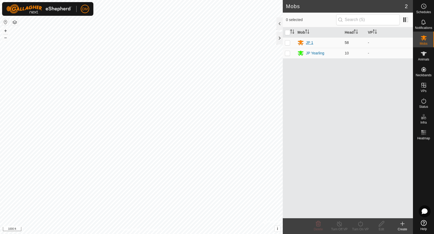
click at [310, 42] on div "JP 1" at bounding box center [309, 43] width 7 height 6
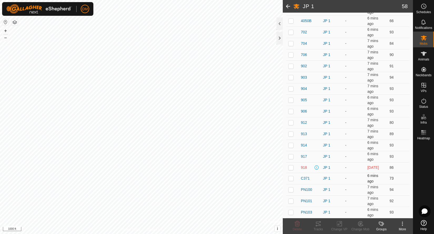
scroll to position [527, 0]
click at [305, 168] on span "918" at bounding box center [304, 168] width 6 height 6
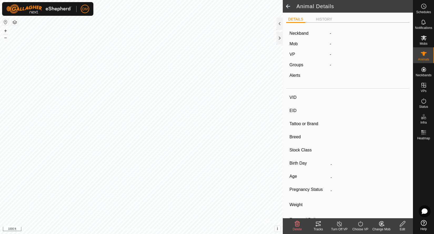
type input "918"
type input "-"
type input "JP"
type input "RWF"
type input "-"
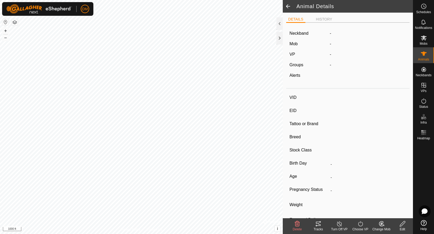
type input "0 kg"
type input "-"
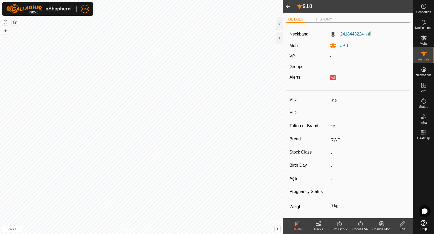
click at [405, 223] on icon at bounding box center [402, 224] width 7 height 6
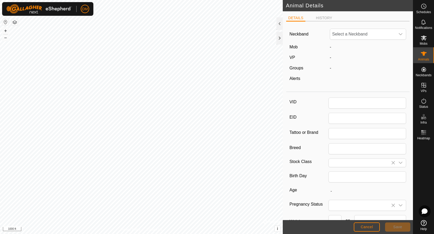
type input "918"
type input "JP"
type input "RWF"
type input "0"
click at [379, 34] on span "2418448224" at bounding box center [363, 34] width 66 height 11
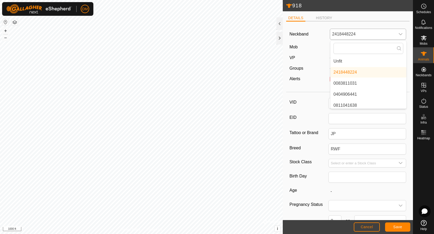
click at [357, 65] on li "Unfit" at bounding box center [368, 61] width 76 height 11
click at [399, 228] on span "Save" at bounding box center [397, 227] width 9 height 4
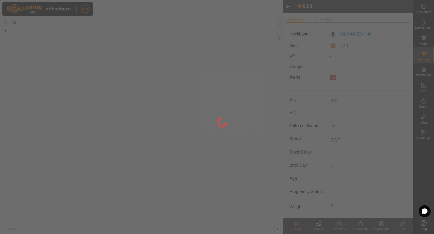
type input "-"
type input "0 kg"
type input "-"
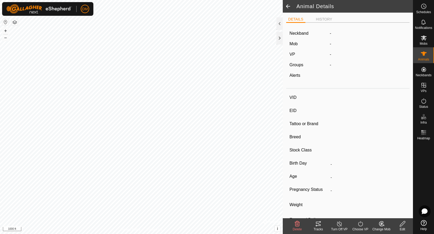
type input "122B"
type input "-"
type input "JP"
type input "BLACK Angus bull"
type input "-"
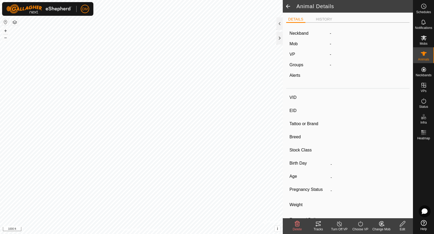
type input "0 kg"
type input "-"
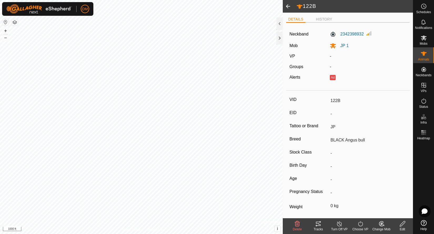
click at [288, 8] on span at bounding box center [288, 6] width 11 height 13
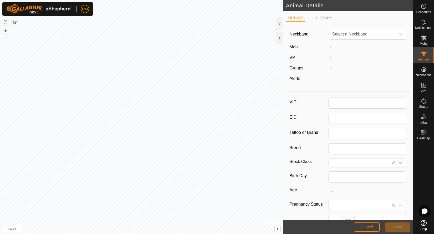
type input "918"
type input "JP"
type input "RWF"
type input "0"
click at [422, 39] on icon at bounding box center [424, 38] width 6 height 5
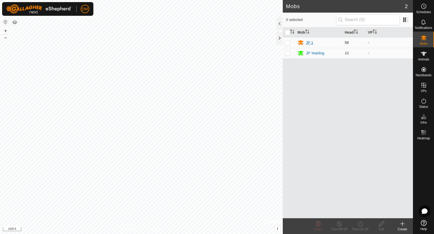
click at [310, 43] on div "JP 1" at bounding box center [309, 43] width 7 height 6
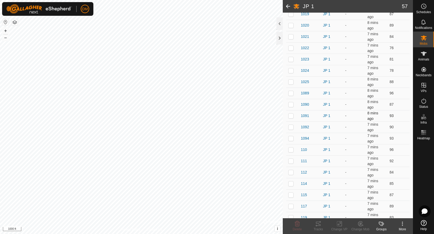
scroll to position [226, 0]
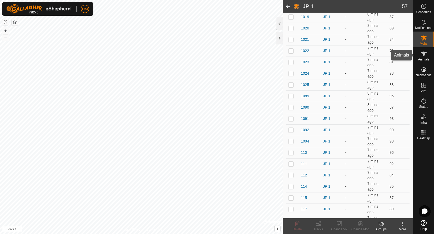
click at [422, 52] on icon at bounding box center [424, 54] width 6 height 6
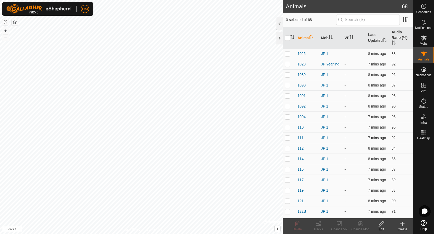
scroll to position [263, 0]
click at [300, 128] on span "110" at bounding box center [301, 127] width 6 height 6
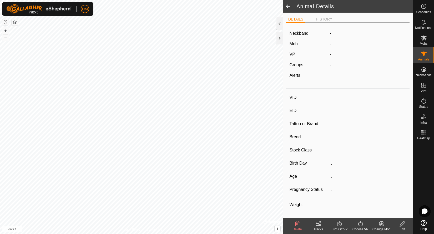
type input "110"
type input "-"
type input "JP"
type input "[PERSON_NAME]-x"
type input "-"
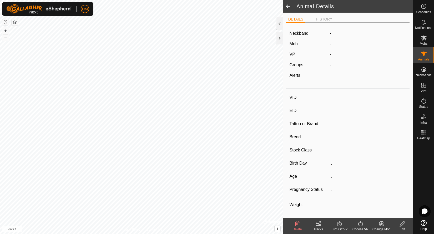
type input "0 kg"
type input "-"
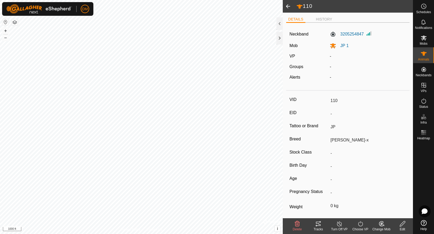
scroll to position [10, 0]
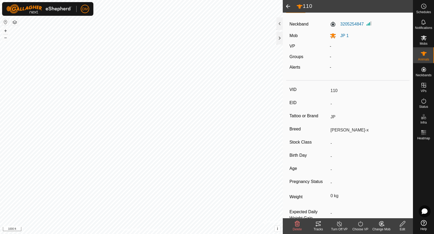
click at [289, 9] on span at bounding box center [288, 6] width 11 height 13
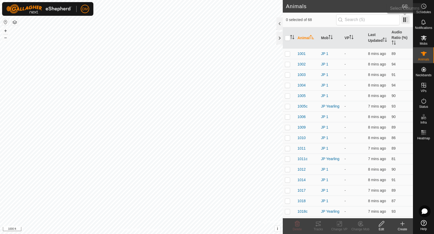
click at [410, 21] on span at bounding box center [405, 20] width 8 height 8
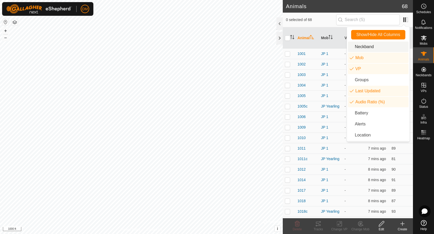
click at [328, 18] on span "0 selected of 68" at bounding box center [311, 20] width 50 height 6
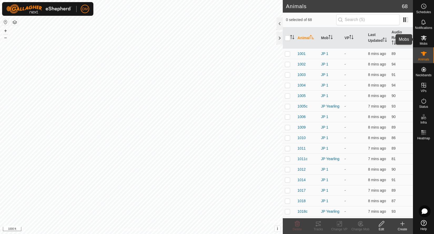
click at [424, 40] on icon at bounding box center [424, 38] width 6 height 6
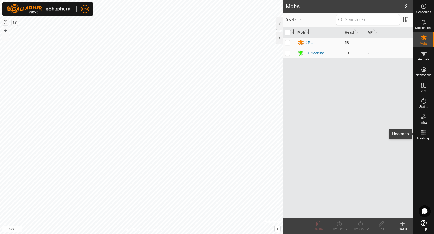
click at [426, 134] on rect at bounding box center [425, 134] width 1 height 1
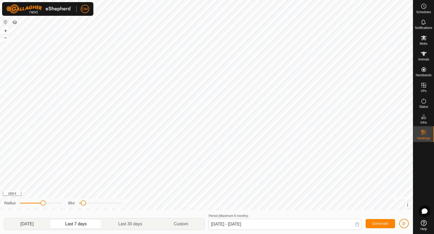
click at [34, 227] on p-togglebutton "[DATE]" at bounding box center [26, 224] width 45 height 11
type input "[DATE] - [DATE]"
click at [424, 54] on icon at bounding box center [424, 54] width 6 height 4
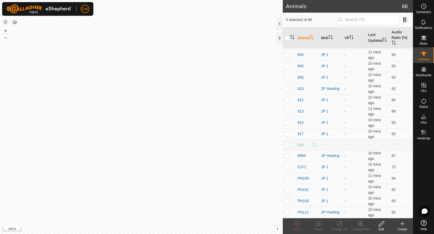
scroll to position [598, 0]
click at [306, 39] on th "Animal" at bounding box center [306, 37] width 23 height 21
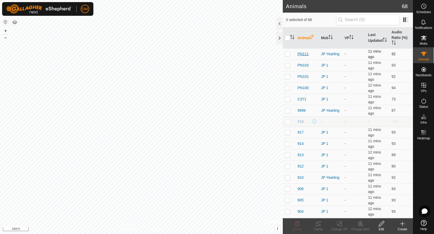
click at [306, 53] on span "PN111" at bounding box center [303, 54] width 11 height 6
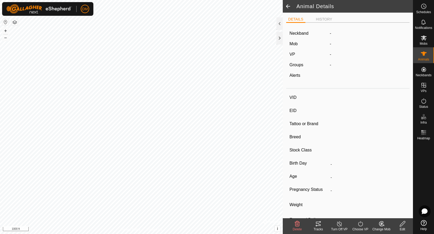
type input "PN111"
type input "-"
type input "PN"
type input "Black Angus steer"
type input "-"
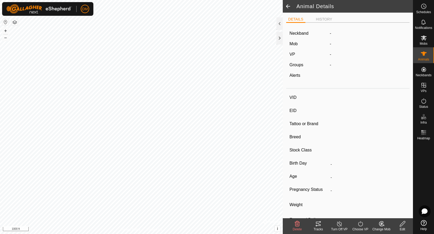
type input "01/2025"
type input "7 months"
type input "0 kg"
type input "-"
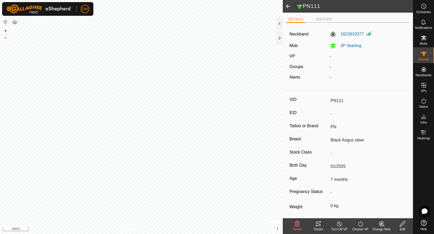
scroll to position [13, 0]
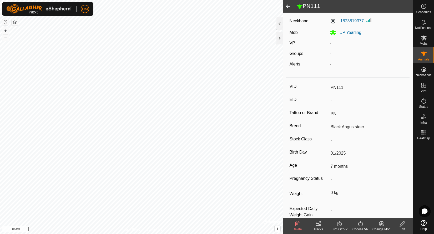
click at [287, 6] on span at bounding box center [288, 6] width 11 height 13
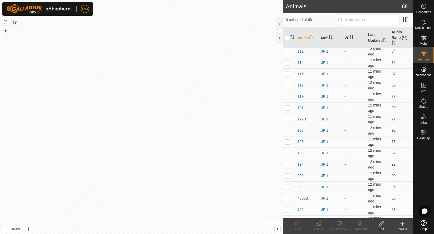
scroll to position [391, 0]
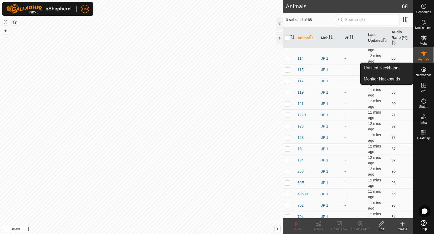
click at [425, 69] on icon at bounding box center [424, 69] width 6 height 6
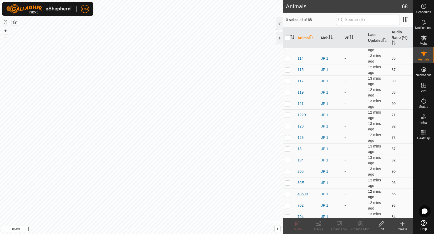
click at [301, 194] on span "4050B" at bounding box center [303, 195] width 11 height 6
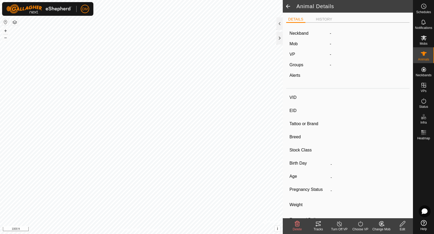
type input "4050B"
type input "-"
type input "PN"
type input "Black Angus"
type input "-"
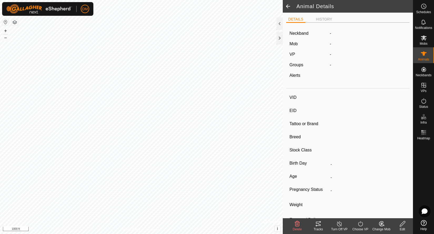
type input "02/2024"
type input "1 year 6 months"
type input "0 kg"
type input "-"
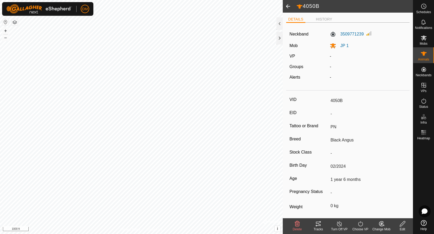
click at [318, 226] on icon at bounding box center [318, 224] width 6 height 6
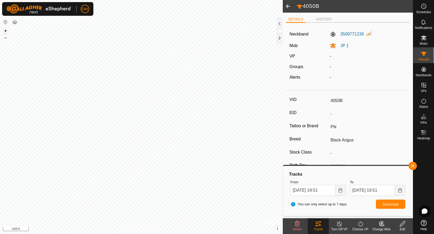
click at [5, 32] on button "+" at bounding box center [5, 31] width 6 height 6
click at [414, 167] on span "button" at bounding box center [413, 166] width 4 height 4
